Goal: Information Seeking & Learning: Learn about a topic

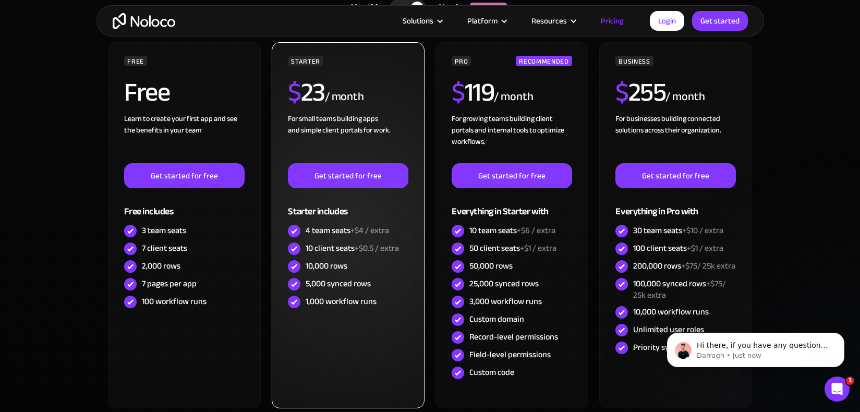
scroll to position [305, 0]
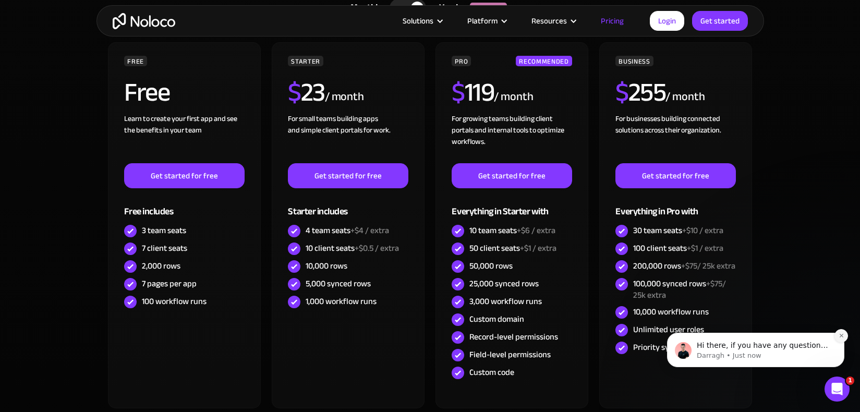
click at [840, 336] on icon "Dismiss notification" at bounding box center [841, 336] width 6 height 6
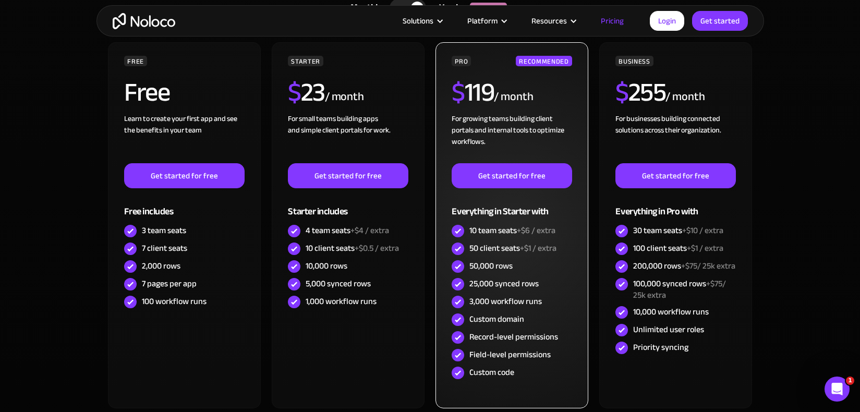
click at [456, 267] on img at bounding box center [457, 266] width 13 height 13
click at [483, 267] on div "50,000 rows" at bounding box center [490, 265] width 43 height 11
click at [488, 282] on div "25,000 synced rows" at bounding box center [503, 283] width 69 height 11
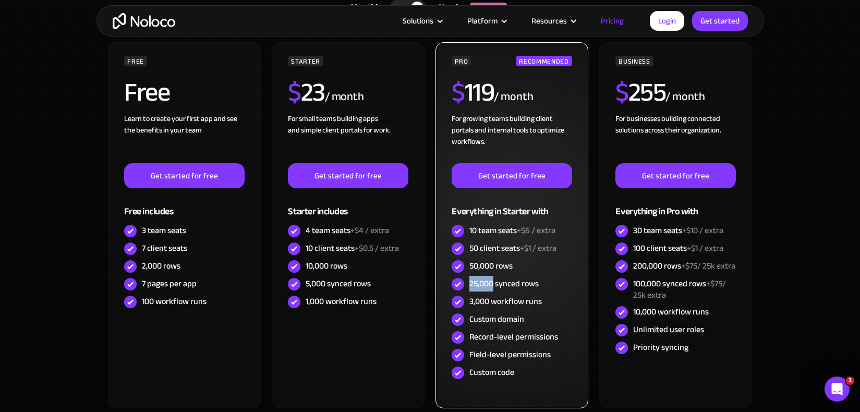
click at [488, 282] on div "25,000 synced rows" at bounding box center [503, 283] width 69 height 11
click at [489, 301] on div "3,000 workflow runs" at bounding box center [505, 301] width 72 height 11
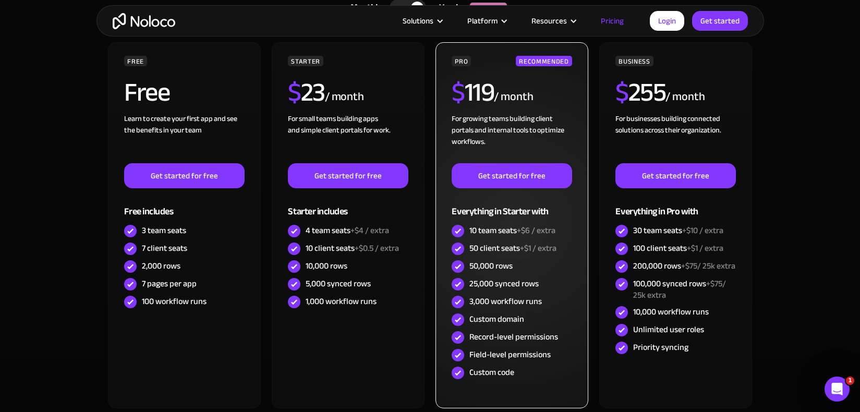
click at [498, 334] on div "Record-level permissions" at bounding box center [513, 336] width 89 height 11
click at [497, 352] on div "Field-level permissions" at bounding box center [509, 354] width 81 height 11
